Goal: Task Accomplishment & Management: Manage account settings

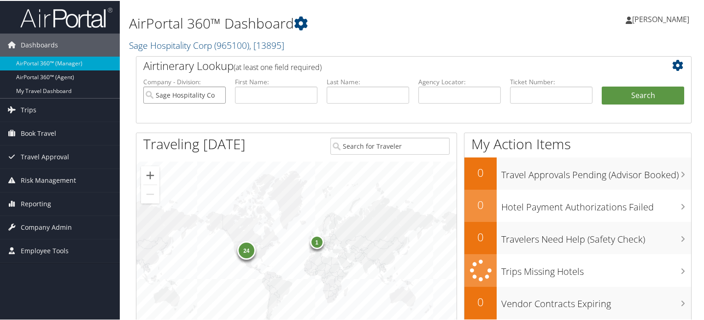
click at [217, 94] on input "Sage Hospitality Corp" at bounding box center [184, 94] width 82 height 17
click at [541, 93] on input "text" at bounding box center [551, 94] width 82 height 17
paste input "016 7395 058982"
click at [540, 95] on input "016 7395 058982" at bounding box center [551, 94] width 82 height 17
click at [525, 94] on input "016 7395058982" at bounding box center [551, 94] width 82 height 17
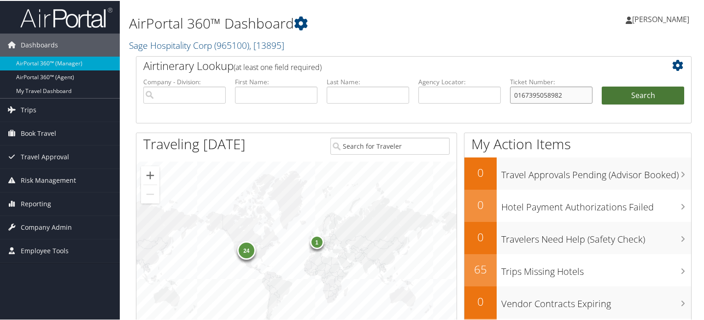
type input "0167395058982"
click at [632, 94] on button "Search" at bounding box center [643, 95] width 82 height 18
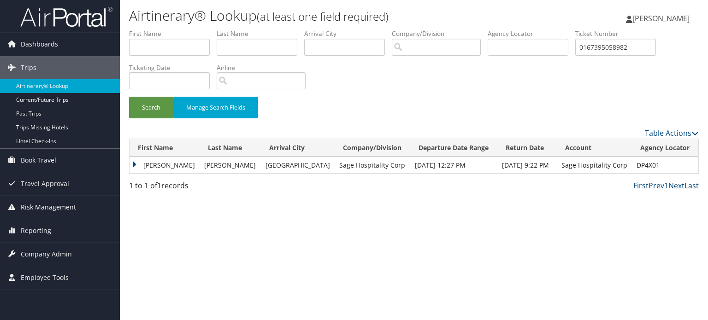
click at [133, 164] on td "MICHAEL DWAYNE" at bounding box center [164, 165] width 70 height 17
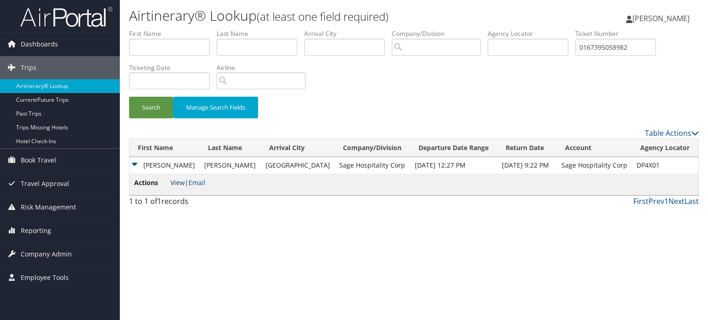
click at [180, 185] on link "View" at bounding box center [177, 182] width 14 height 9
click at [69, 13] on img at bounding box center [66, 17] width 92 height 22
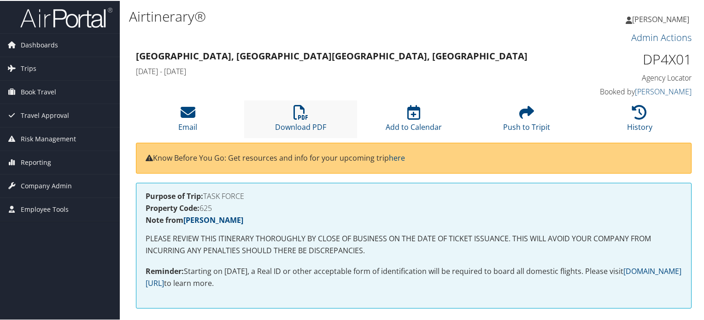
click at [307, 116] on li "Download PDF" at bounding box center [300, 118] width 113 height 37
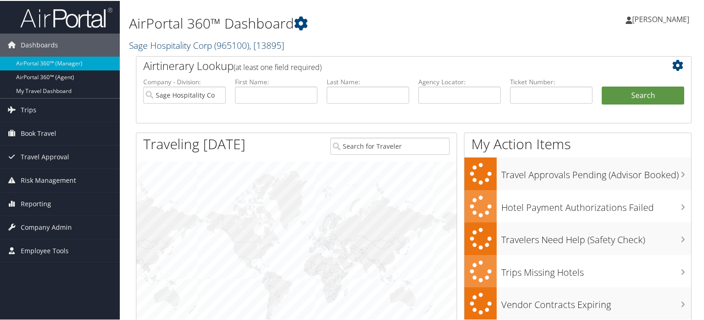
click at [233, 44] on span "( 965100 )" at bounding box center [231, 44] width 35 height 12
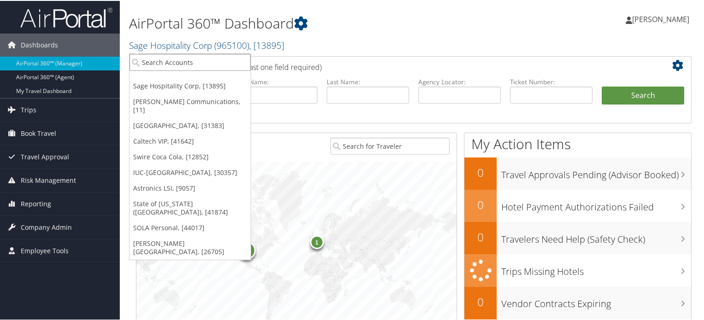
click at [219, 61] on input "search" at bounding box center [189, 61] width 121 height 17
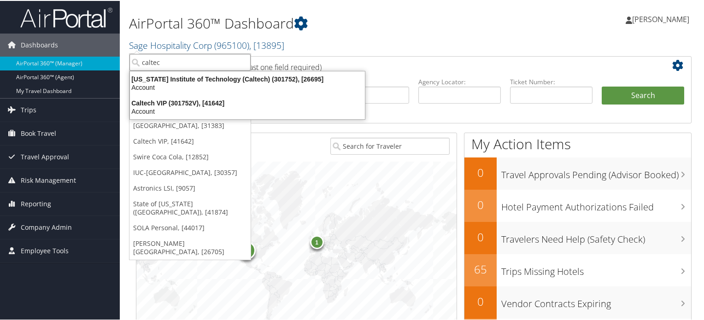
type input "caltech"
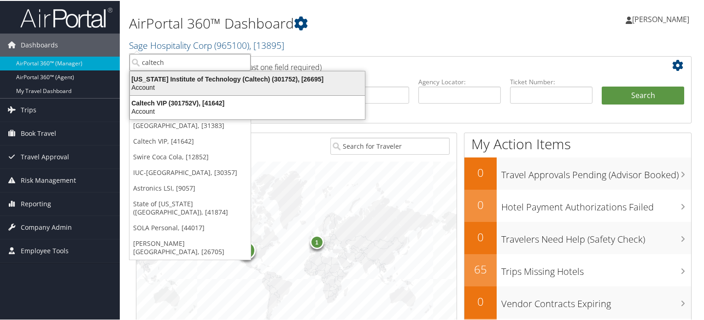
click at [203, 79] on div "California Institute of Technology (Caltech) (301752), [26695]" at bounding box center [247, 78] width 246 height 8
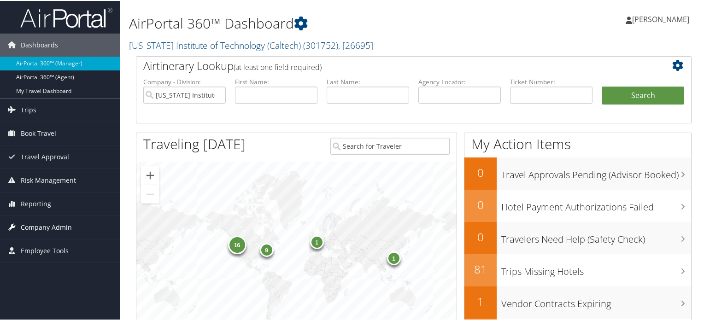
click at [43, 221] on span "Company Admin" at bounding box center [46, 226] width 51 height 23
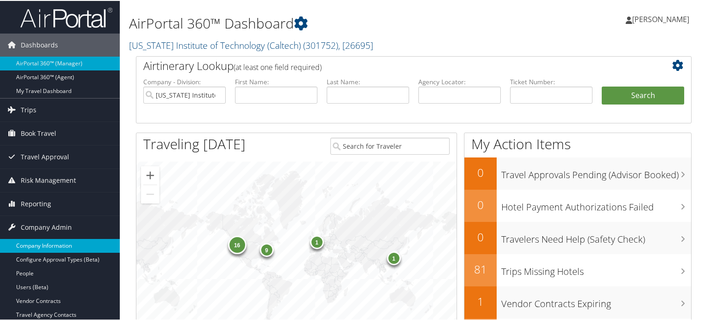
click at [46, 239] on link "Company Information" at bounding box center [60, 245] width 120 height 14
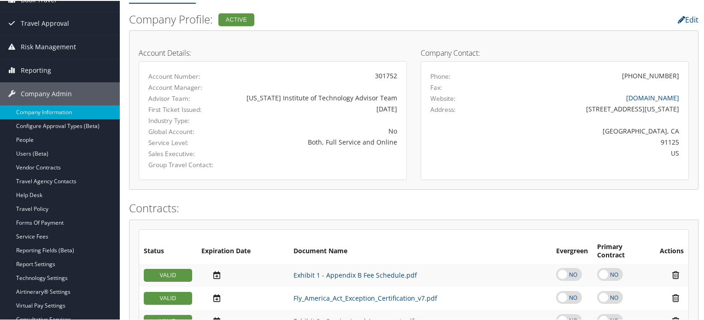
scroll to position [46, 0]
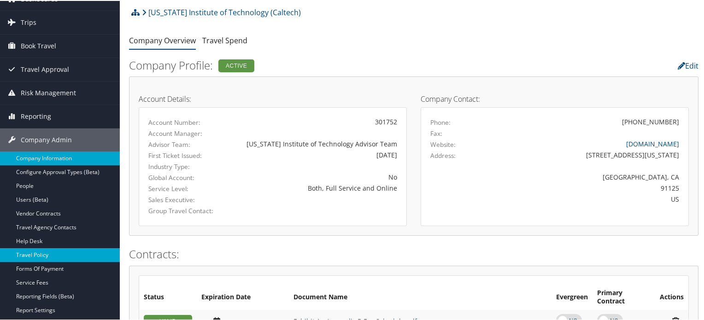
click at [42, 254] on link "Travel Policy" at bounding box center [60, 254] width 120 height 14
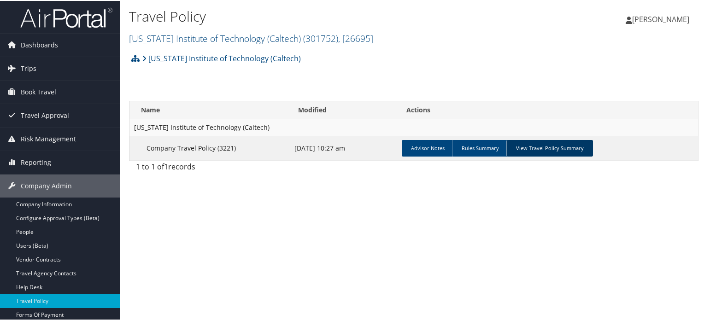
click at [555, 148] on link "View Travel Policy Summary" at bounding box center [549, 147] width 87 height 17
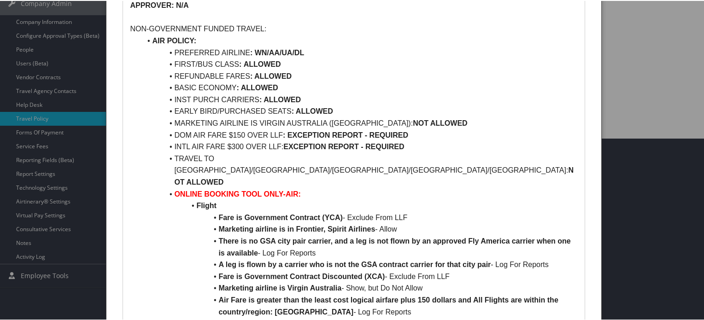
scroll to position [138, 0]
